Goal: Task Accomplishment & Management: Complete application form

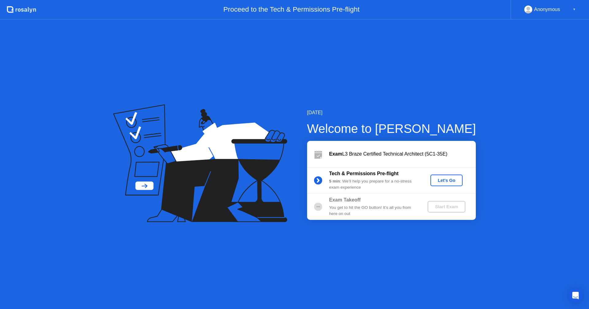
click at [446, 181] on div "Let's Go" at bounding box center [446, 180] width 27 height 5
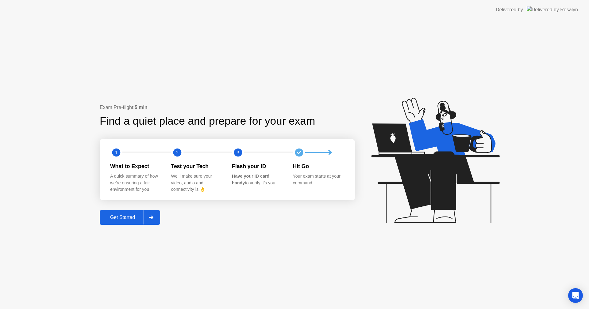
click at [156, 217] on div at bounding box center [151, 218] width 15 height 14
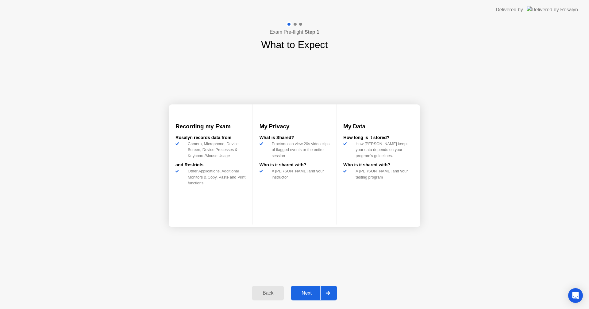
click at [332, 295] on div at bounding box center [327, 293] width 15 height 14
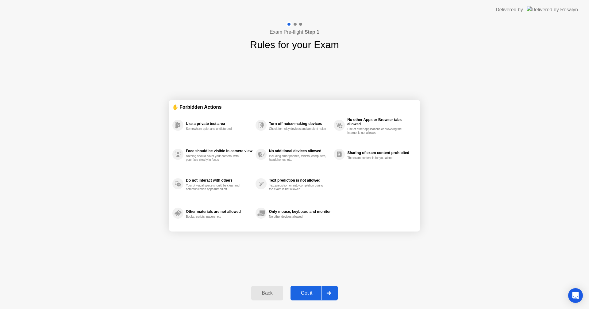
click at [332, 295] on div at bounding box center [328, 293] width 15 height 14
select select "**********"
select select "*******"
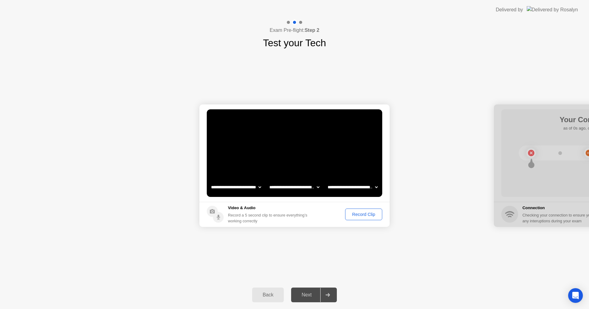
click at [362, 217] on div "Record Clip" at bounding box center [363, 214] width 33 height 5
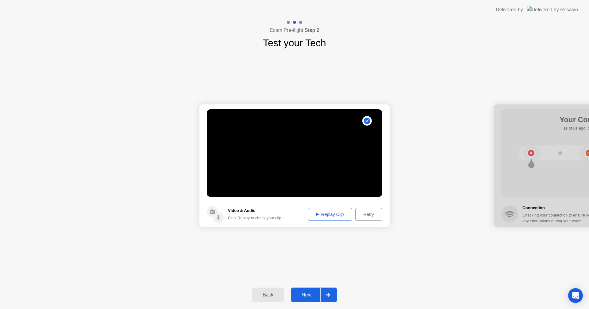
click at [340, 211] on button "Replay Clip" at bounding box center [330, 214] width 44 height 13
click at [329, 299] on div at bounding box center [327, 295] width 15 height 14
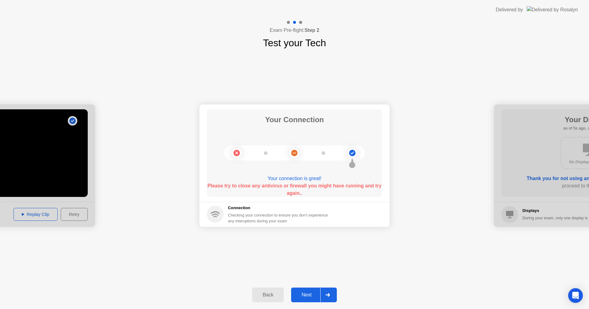
click at [303, 293] on div "Next" at bounding box center [306, 296] width 27 height 6
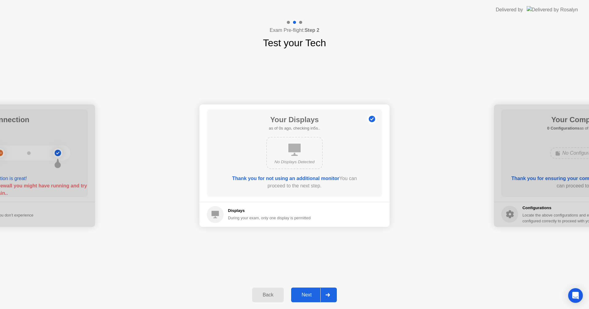
click at [328, 296] on icon at bounding box center [327, 296] width 5 height 4
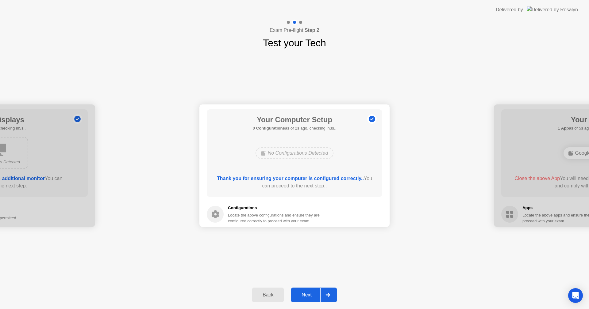
click at [328, 296] on icon at bounding box center [327, 296] width 5 height 4
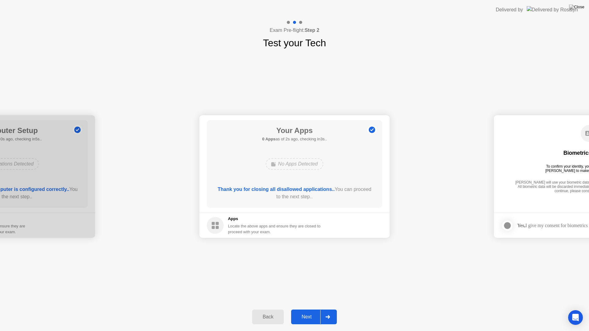
click at [330, 309] on icon at bounding box center [327, 317] width 5 height 4
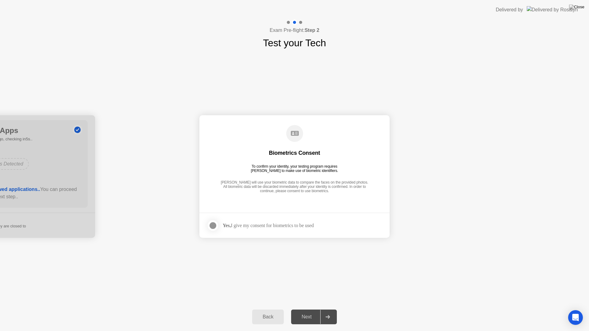
click at [212, 225] on div at bounding box center [212, 225] width 7 height 7
click at [330, 309] on icon at bounding box center [327, 317] width 5 height 4
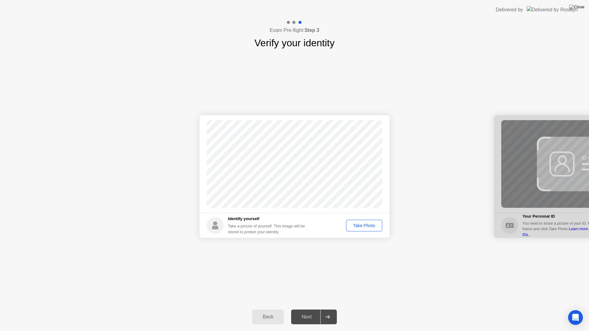
click at [371, 227] on div "Take Photo" at bounding box center [364, 225] width 32 height 5
click at [364, 223] on div "Retake" at bounding box center [368, 225] width 24 height 5
click at [364, 223] on div "Take Photo" at bounding box center [364, 225] width 32 height 5
click at [366, 223] on div "Retake" at bounding box center [368, 225] width 24 height 5
click at [366, 223] on div "Take Photo" at bounding box center [364, 225] width 32 height 5
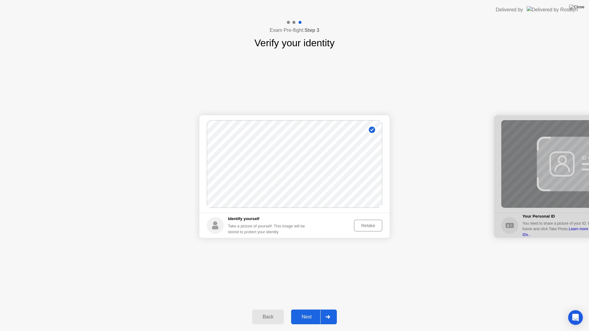
click at [330, 309] on div at bounding box center [327, 317] width 15 height 14
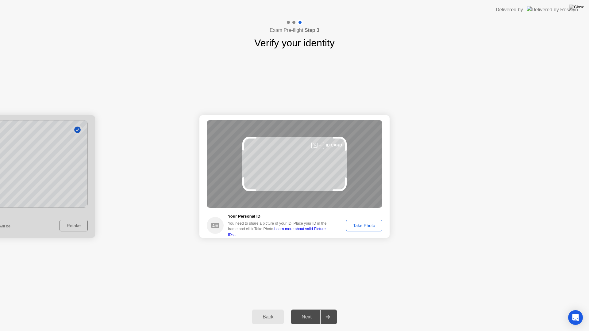
click at [375, 227] on div "Take Photo" at bounding box center [364, 225] width 32 height 5
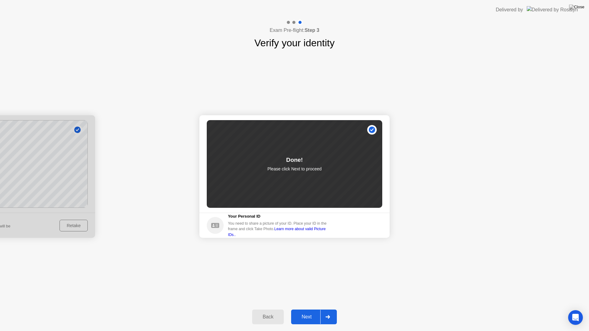
click at [327, 309] on div at bounding box center [327, 317] width 15 height 14
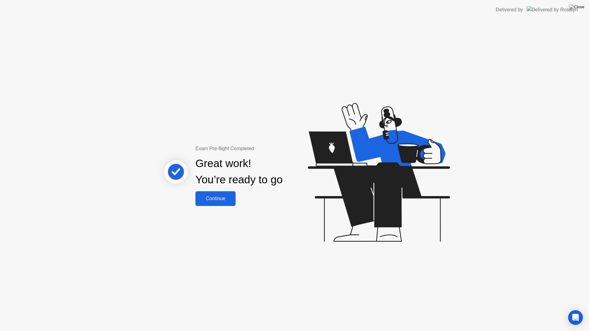
click at [222, 198] on div "Continue" at bounding box center [215, 199] width 37 height 6
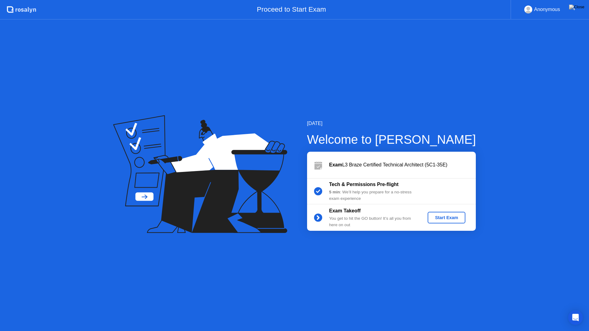
click at [455, 221] on button "Start Exam" at bounding box center [447, 218] width 38 height 12
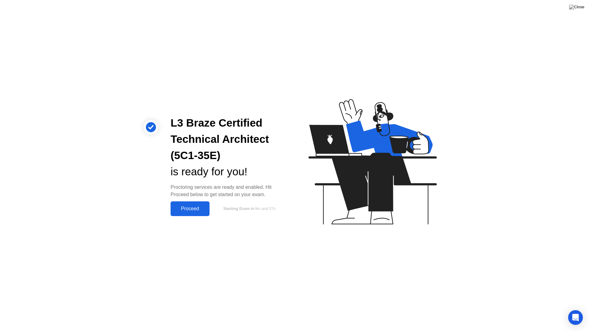
click at [205, 210] on div "Proceed" at bounding box center [189, 209] width 35 height 6
